Goal: Information Seeking & Learning: Understand process/instructions

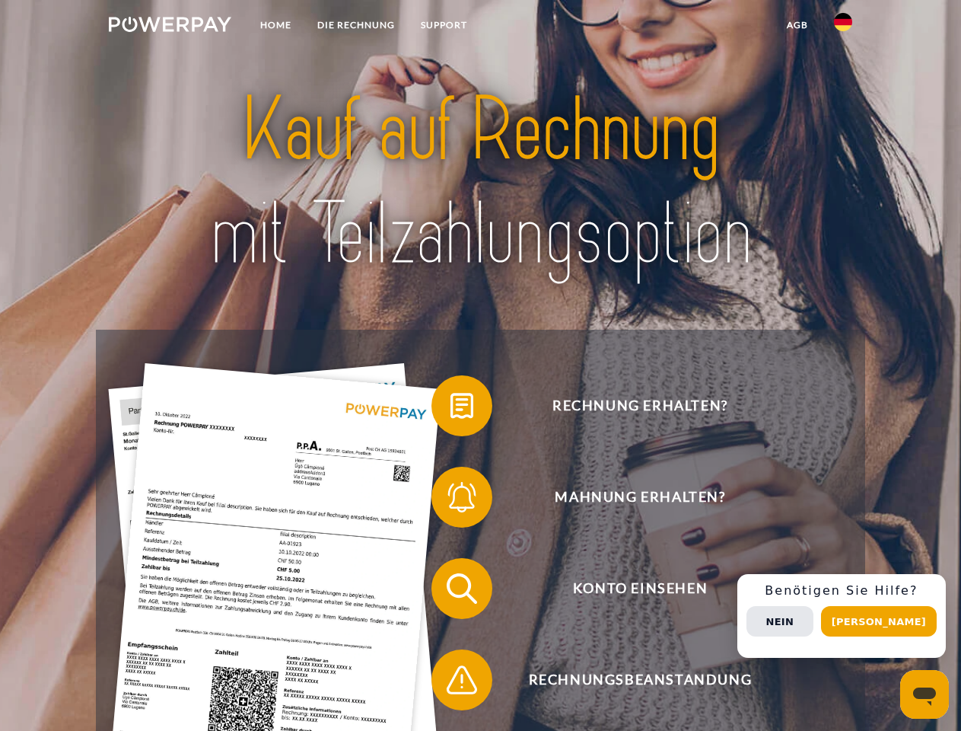
click at [170, 27] on img at bounding box center [170, 24] width 123 height 15
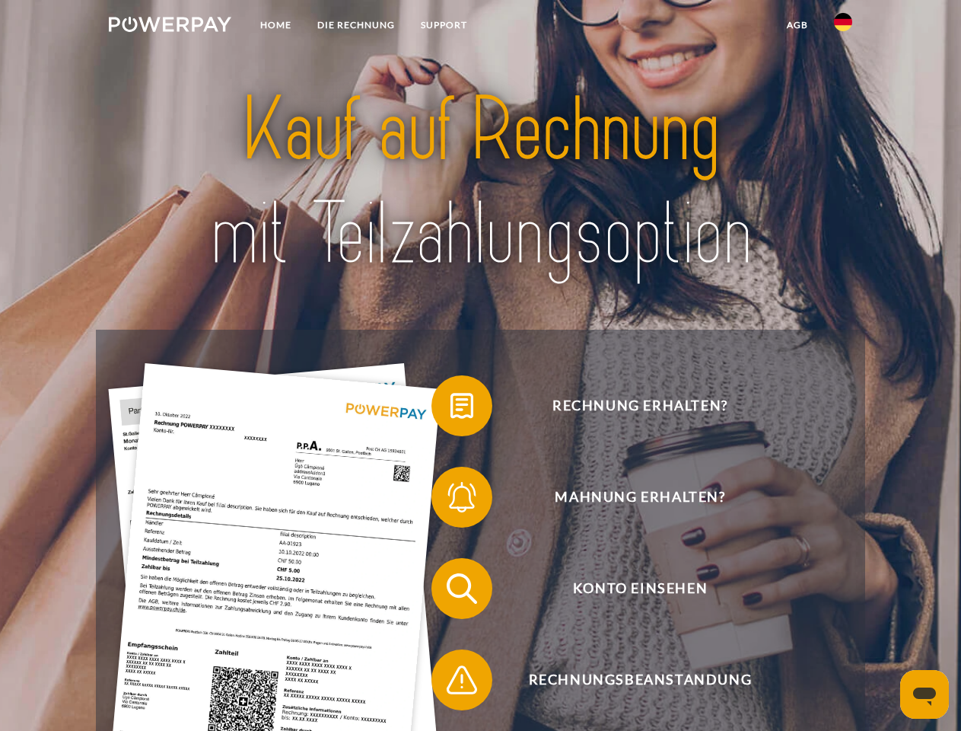
click at [843, 27] on img at bounding box center [843, 22] width 18 height 18
click at [797, 25] on link "agb" at bounding box center [797, 24] width 47 height 27
click at [451, 409] on span at bounding box center [439, 406] width 76 height 76
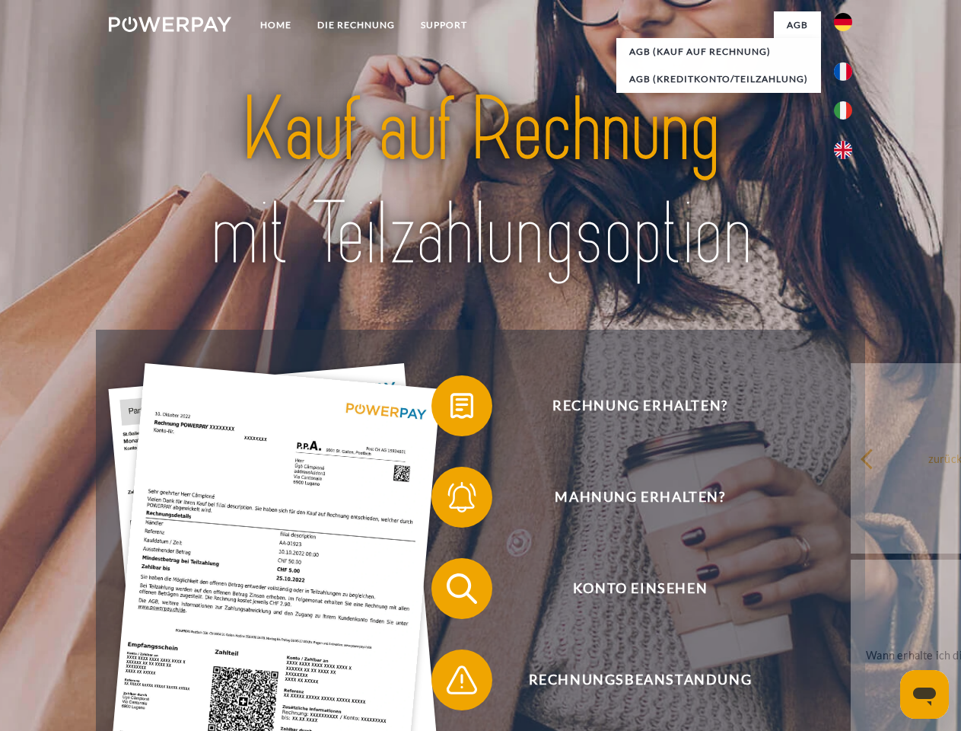
click at [451, 500] on span at bounding box center [439, 497] width 76 height 76
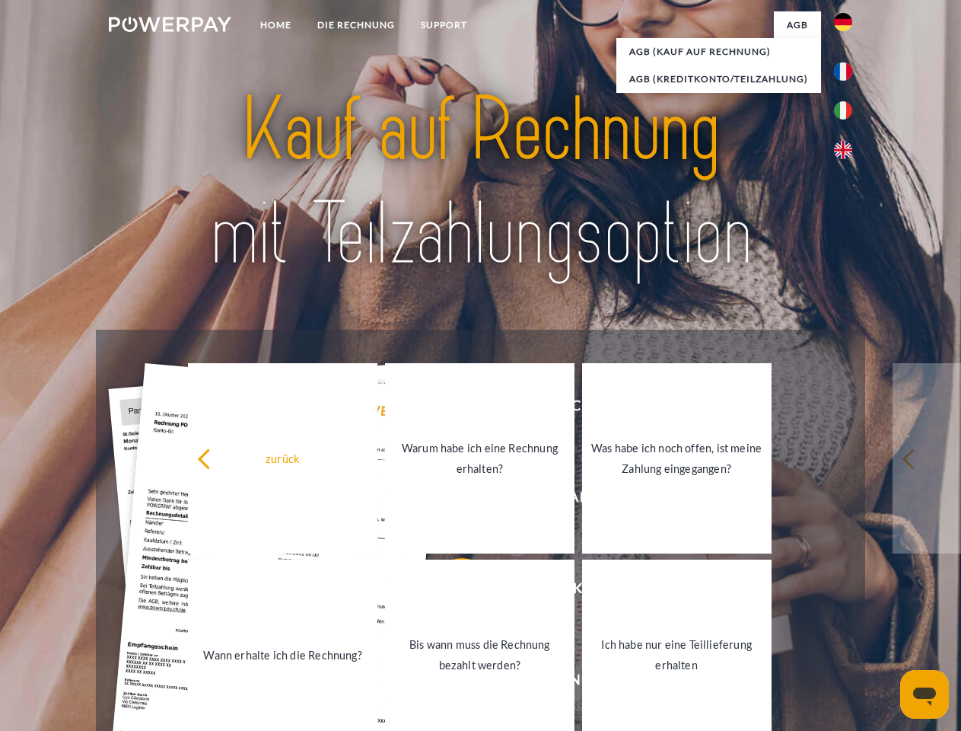
click at [451, 591] on link "Bis wann muss die Rechnung bezahlt werden?" at bounding box center [480, 654] width 190 height 190
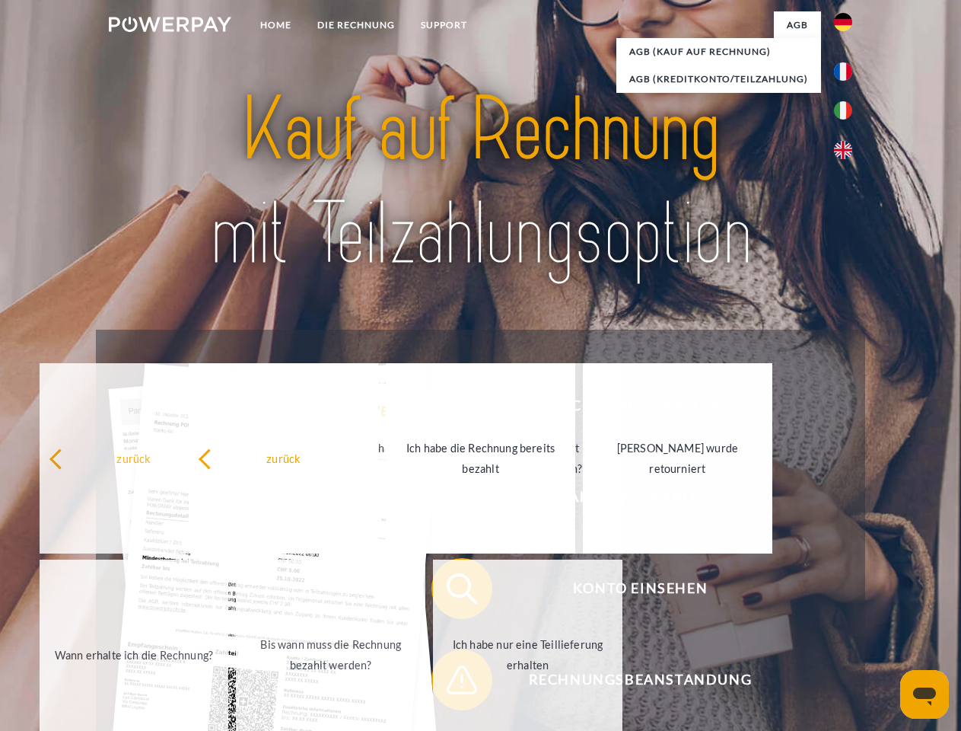
click at [451, 683] on div "Rechnung erhalten? Mahnung erhalten? Konto einsehen" at bounding box center [480, 634] width 769 height 609
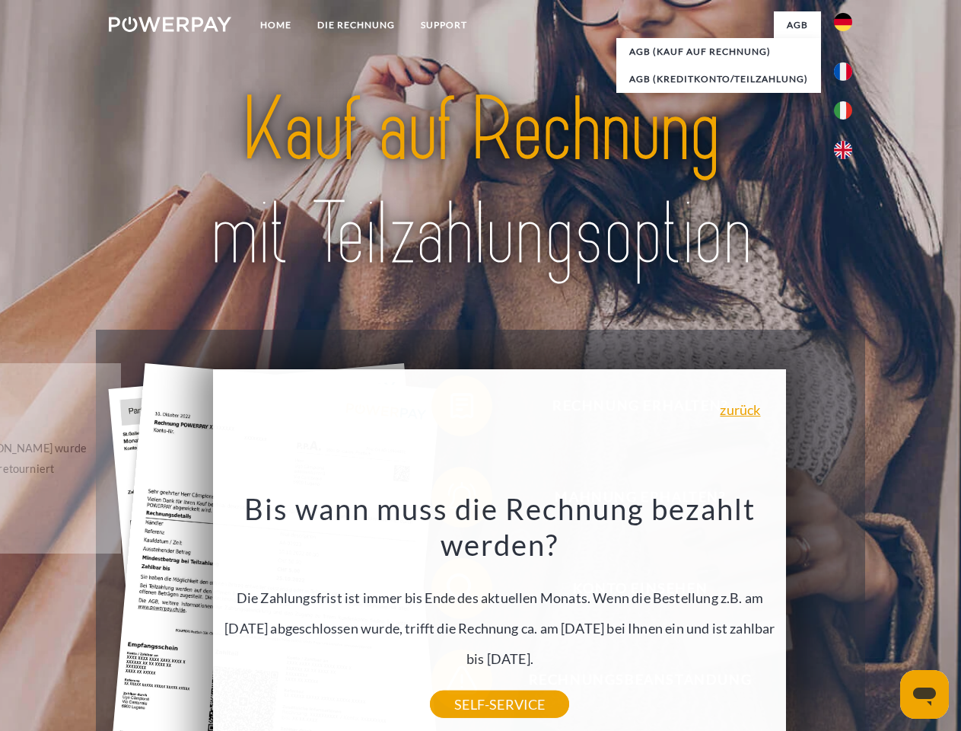
click at [847, 616] on div "Rechnung erhalten? Mahnung erhalten? Konto einsehen" at bounding box center [480, 634] width 769 height 609
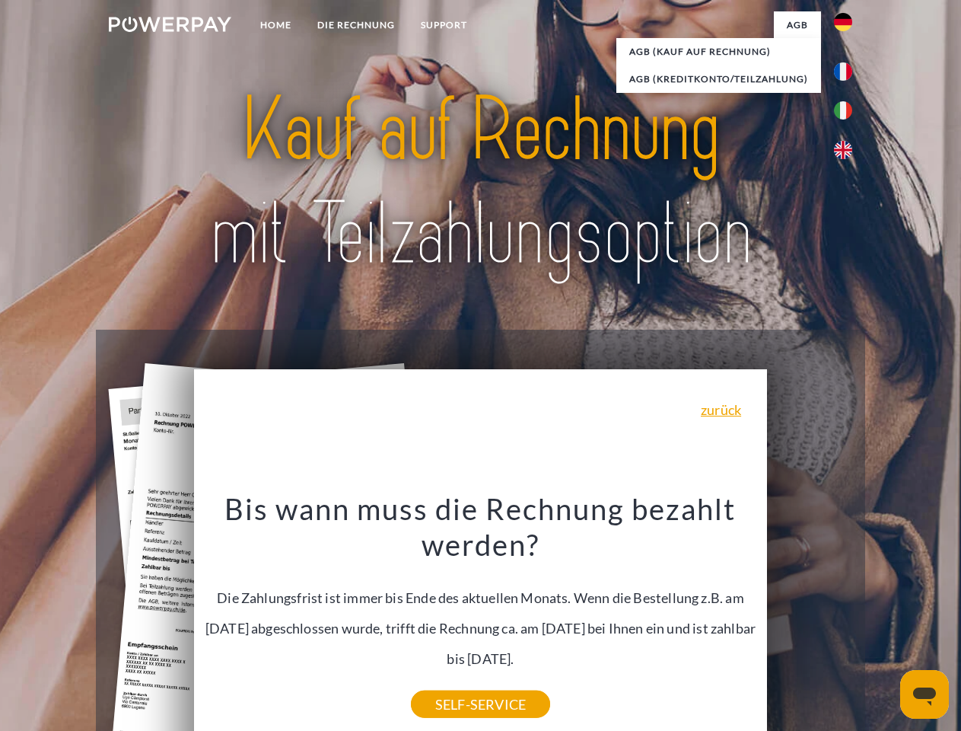
click at [810, 619] on span "Konto einsehen" at bounding box center [640, 588] width 373 height 61
click at [884, 621] on header "Home DIE RECHNUNG SUPPORT" at bounding box center [480, 525] width 961 height 1051
